Goal: Task Accomplishment & Management: Use online tool/utility

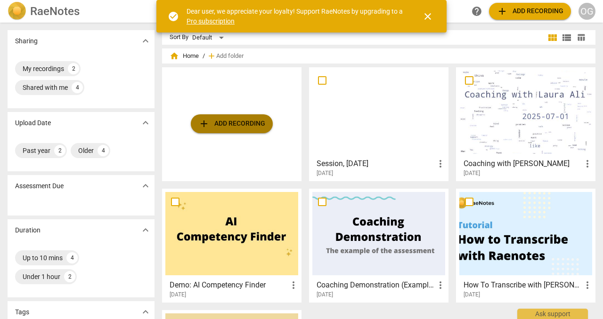
click at [248, 118] on span "add Add recording" at bounding box center [231, 123] width 67 height 11
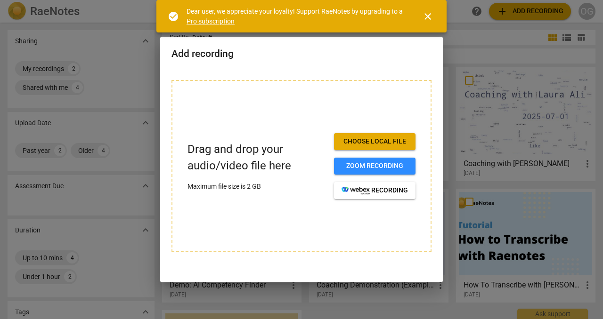
click at [363, 137] on span "Choose local file" at bounding box center [374, 141] width 66 height 9
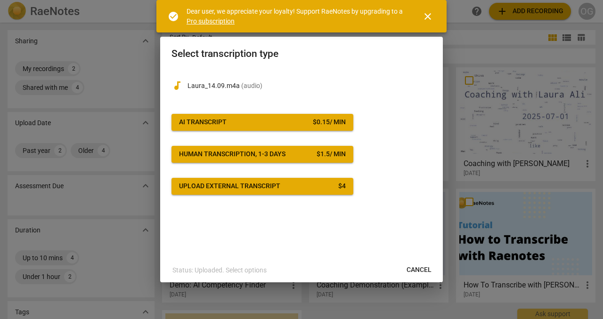
click at [313, 122] on div "$ 0.15 / min" at bounding box center [329, 122] width 33 height 9
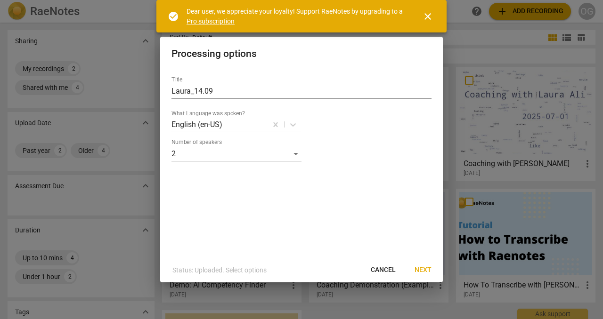
click at [422, 271] on span "Next" at bounding box center [422, 270] width 17 height 9
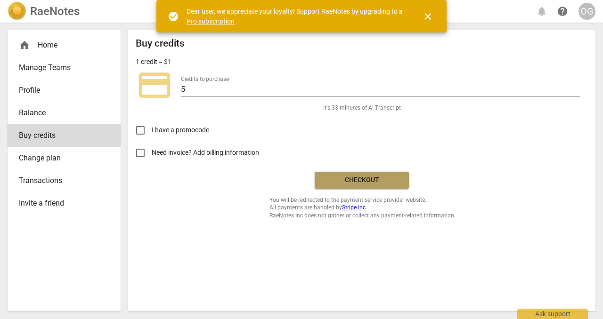
click at [366, 185] on span "Checkout" at bounding box center [361, 180] width 79 height 9
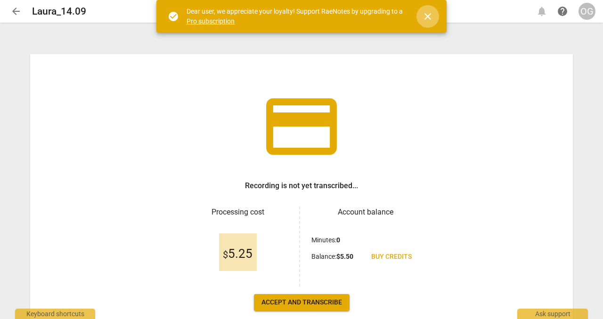
click at [429, 21] on span "close" at bounding box center [427, 16] width 11 height 11
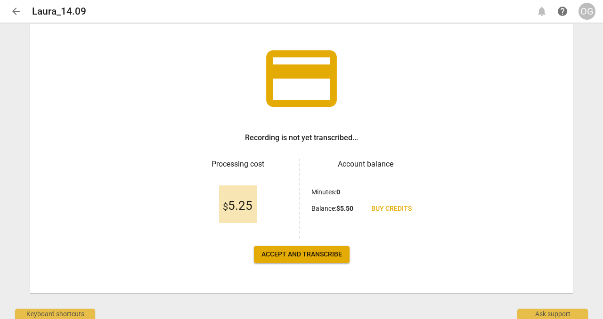
scroll to position [65, 0]
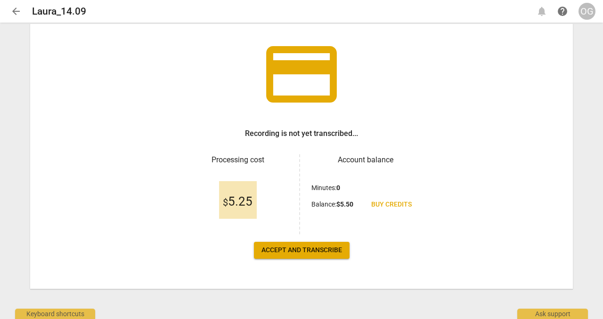
click at [319, 246] on span "Accept and transcribe" at bounding box center [301, 250] width 81 height 9
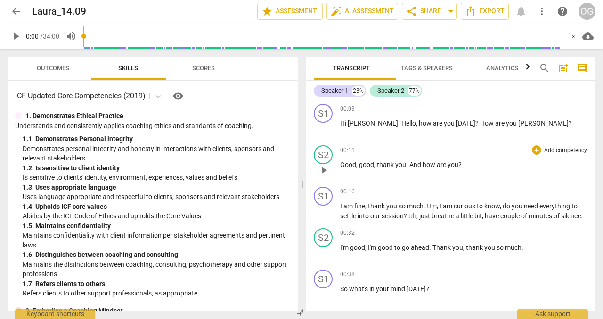
scroll to position [0, 0]
click at [453, 65] on span "Tags & Speakers" at bounding box center [427, 68] width 52 height 7
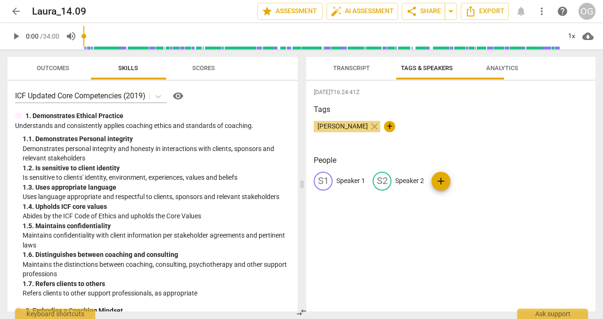
click at [324, 191] on div "S1" at bounding box center [323, 181] width 19 height 19
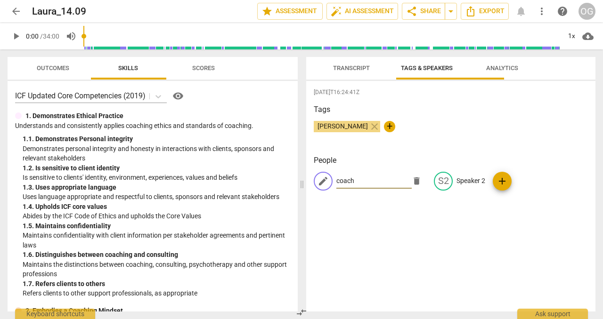
click at [341, 189] on input "coach" at bounding box center [373, 181] width 75 height 15
type input "Coach"
click at [485, 186] on p "Speaker 2" at bounding box center [470, 181] width 29 height 10
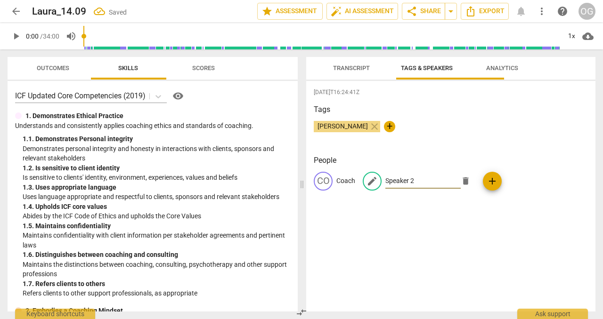
click at [443, 189] on input "Speaker 2" at bounding box center [422, 181] width 75 height 15
type input "S"
type input "Client"
click at [490, 235] on div "2025-09-14T16:24:41Z Tags Olena Gorak close + People CO Coach edit Client delet…" at bounding box center [450, 196] width 289 height 231
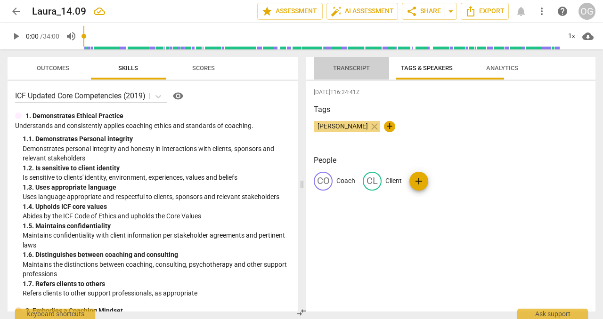
click at [362, 65] on span "Transcript" at bounding box center [351, 68] width 37 height 7
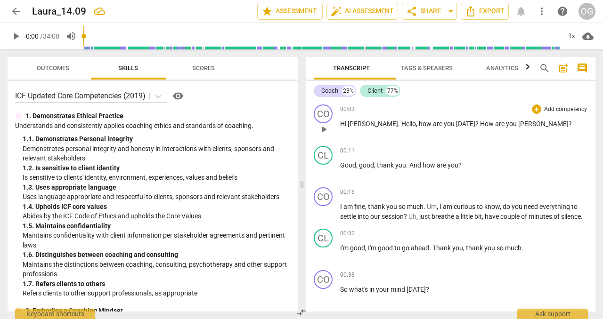
click at [374, 129] on p "Hi Laura . Hello , how are you today ? How are you Robin ?" at bounding box center [464, 124] width 248 height 10
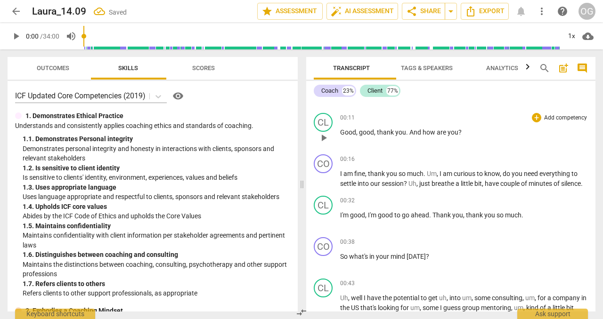
scroll to position [35, 0]
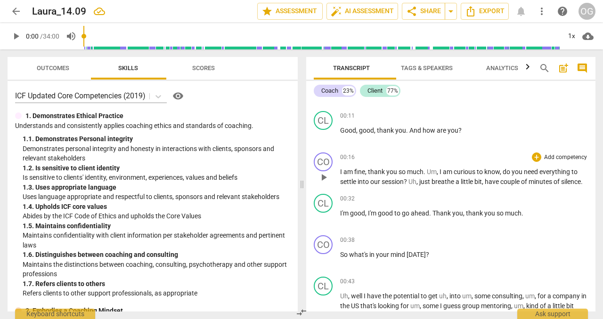
click at [439, 176] on span "," at bounding box center [438, 172] width 3 height 8
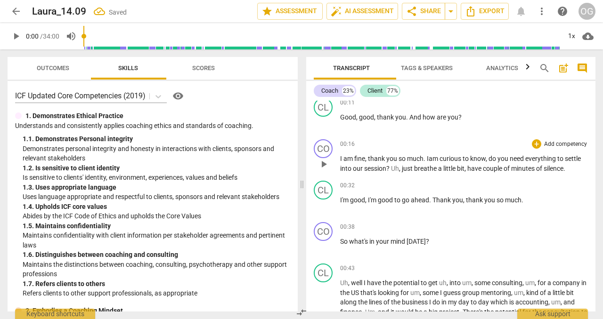
scroll to position [51, 0]
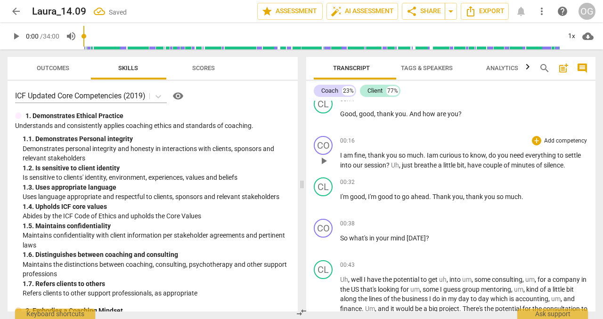
click at [525, 159] on span "everything" at bounding box center [541, 156] width 32 height 8
click at [402, 169] on span "just" at bounding box center [408, 166] width 12 height 8
click at [535, 169] on span "silence" at bounding box center [545, 166] width 20 height 8
click at [441, 170] on p "I am fine , thank you so much. I am curious to know , do you need something to …" at bounding box center [464, 160] width 248 height 19
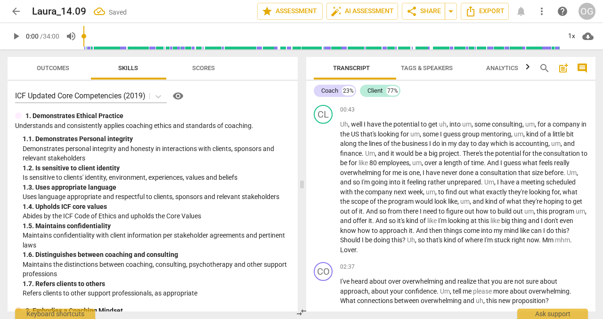
scroll to position [208, 0]
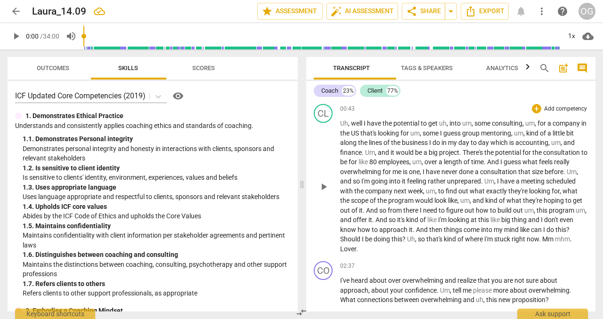
click at [446, 127] on span "uh" at bounding box center [443, 124] width 8 height 8
click at [484, 127] on span "some" at bounding box center [475, 124] width 17 height 8
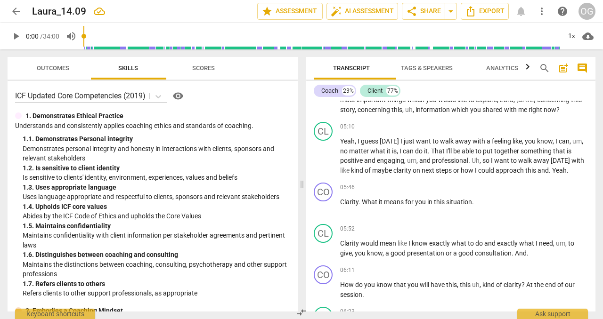
scroll to position [570, 0]
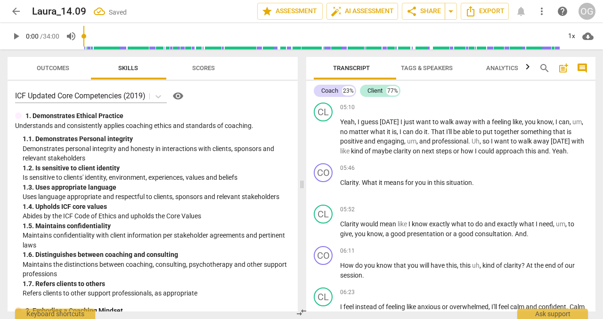
scroll to position [595, 0]
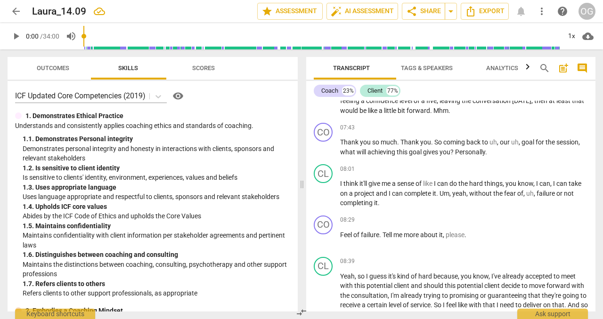
scroll to position [981, 0]
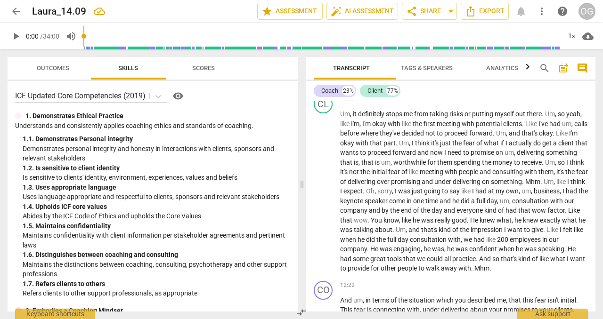
scroll to position [1295, 0]
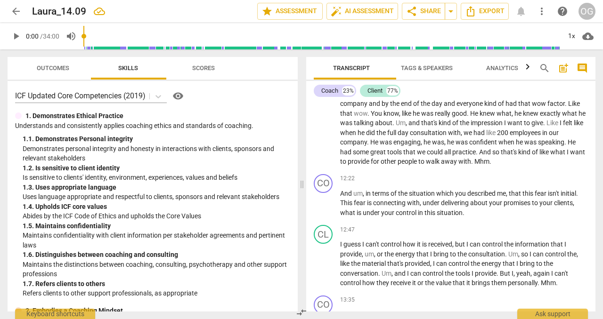
scroll to position [1398, 0]
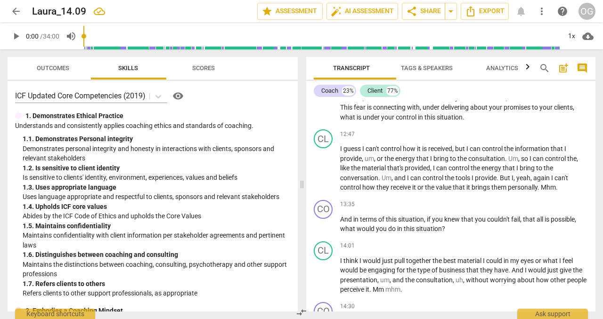
scroll to position [1497, 0]
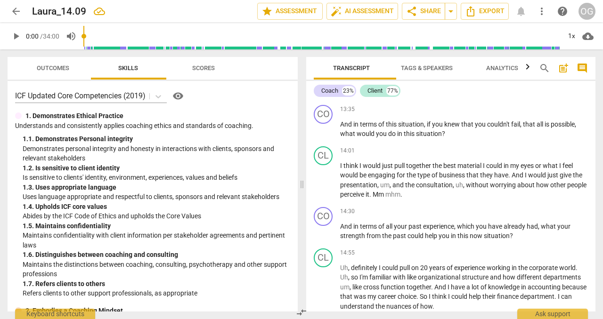
scroll to position [1591, 0]
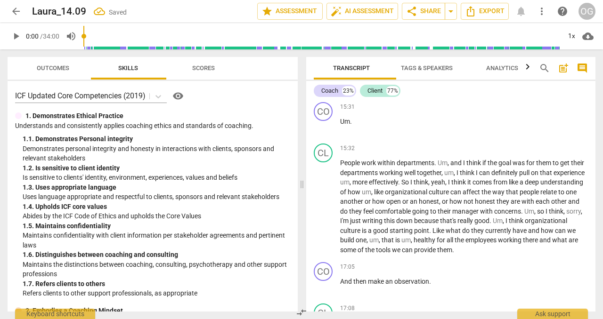
scroll to position [1806, 0]
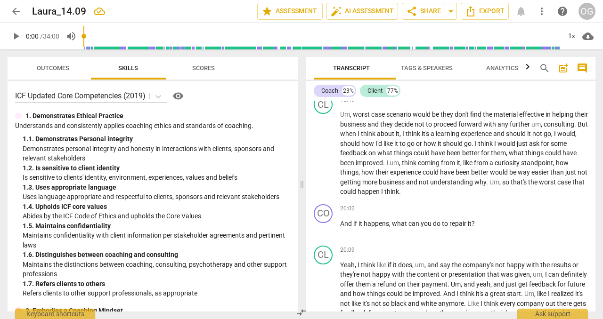
scroll to position [2220, 0]
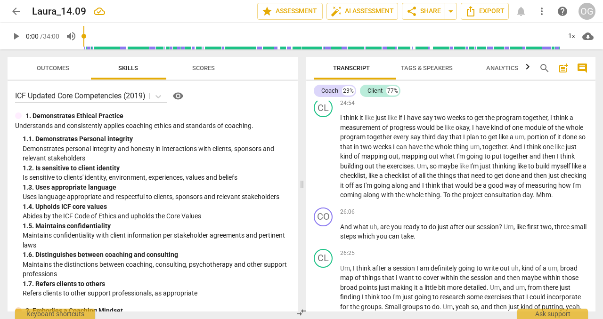
scroll to position [2844, 0]
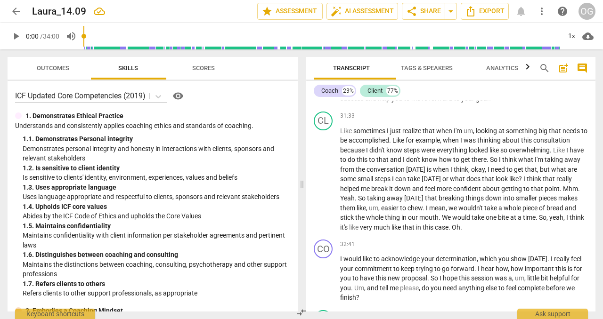
scroll to position [3754, 0]
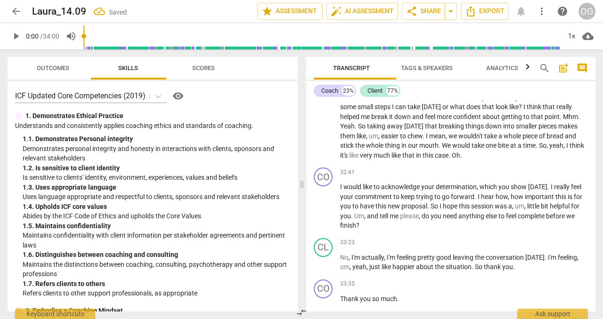
scroll to position [3833, 0]
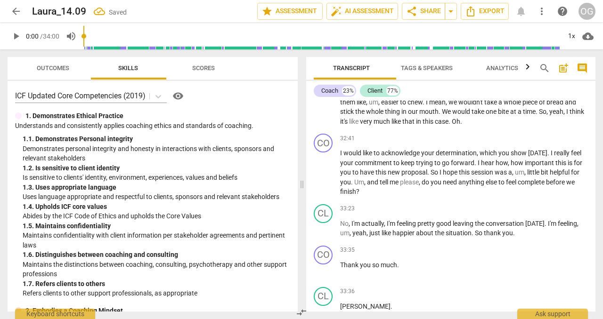
scroll to position [3860, 0]
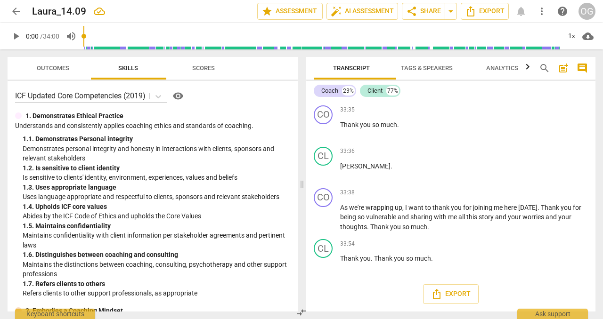
scroll to position [4757, 0]
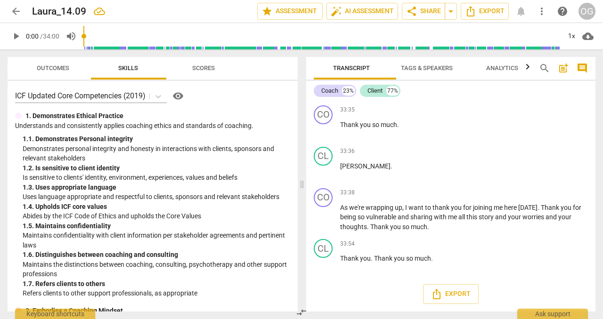
scroll to position [6470, 0]
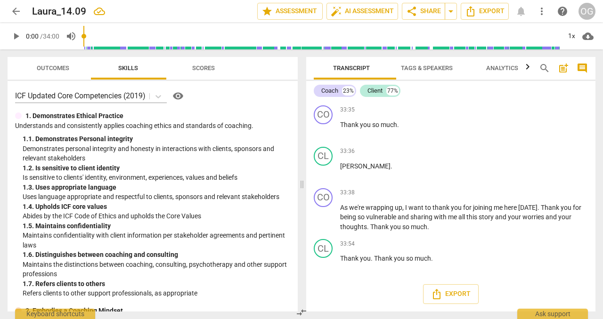
scroll to position [6745, 0]
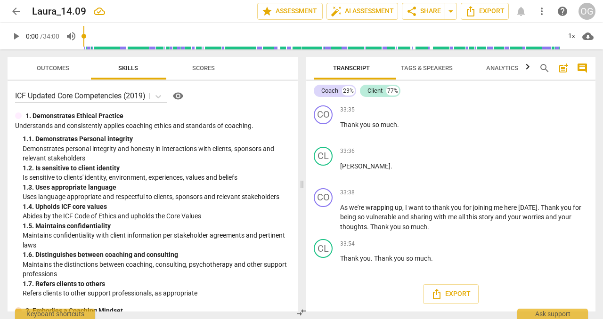
click at [511, 16] on span "show" at bounding box center [519, 13] width 17 height 8
click at [519, 26] on span "," at bounding box center [520, 23] width 3 height 8
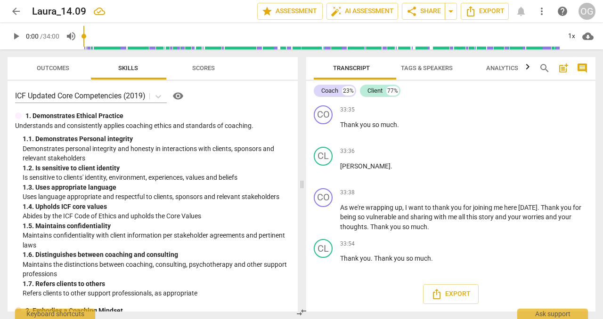
click at [527, 36] on span "," at bounding box center [525, 32] width 3 height 8
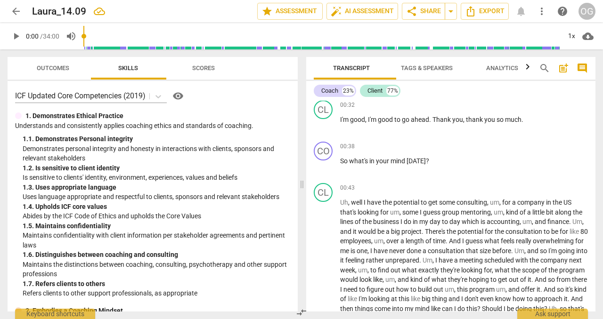
scroll to position [0, 0]
